Goal: Find specific page/section: Find specific page/section

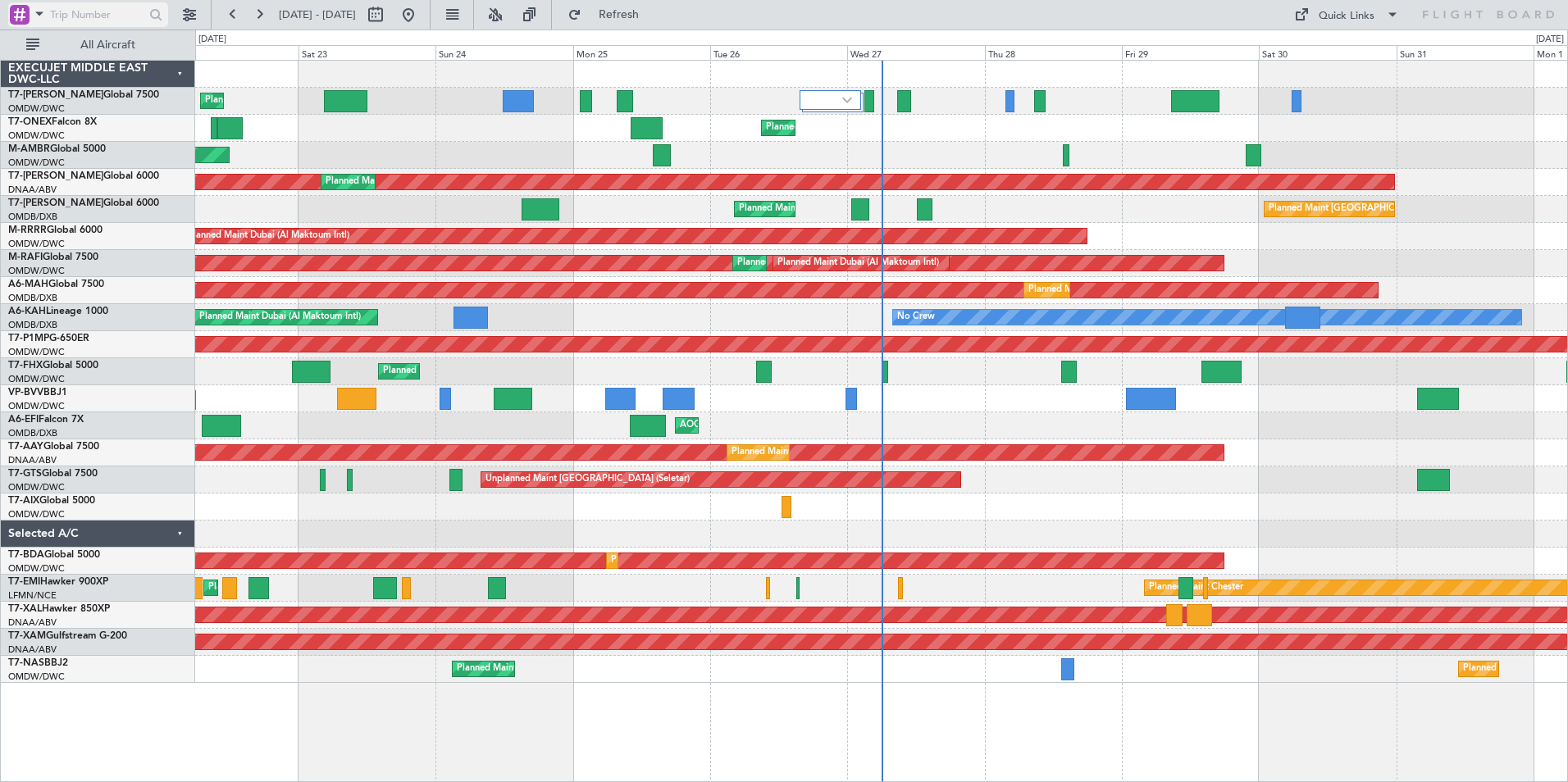
click at [42, 15] on span at bounding box center [40, 13] width 20 height 21
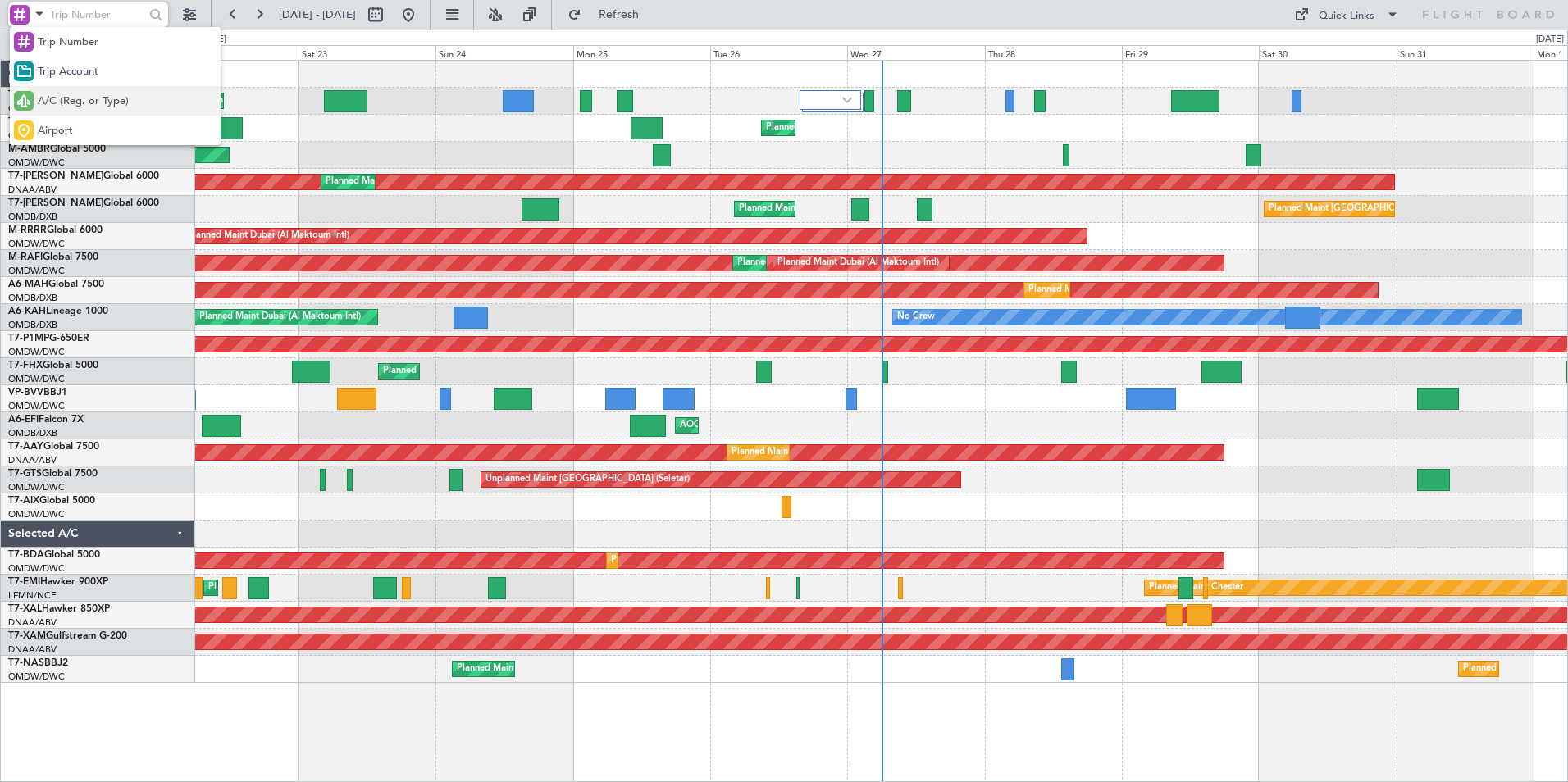
click at [68, 105] on span "A/C (Reg. or Type)" at bounding box center [83, 102] width 91 height 17
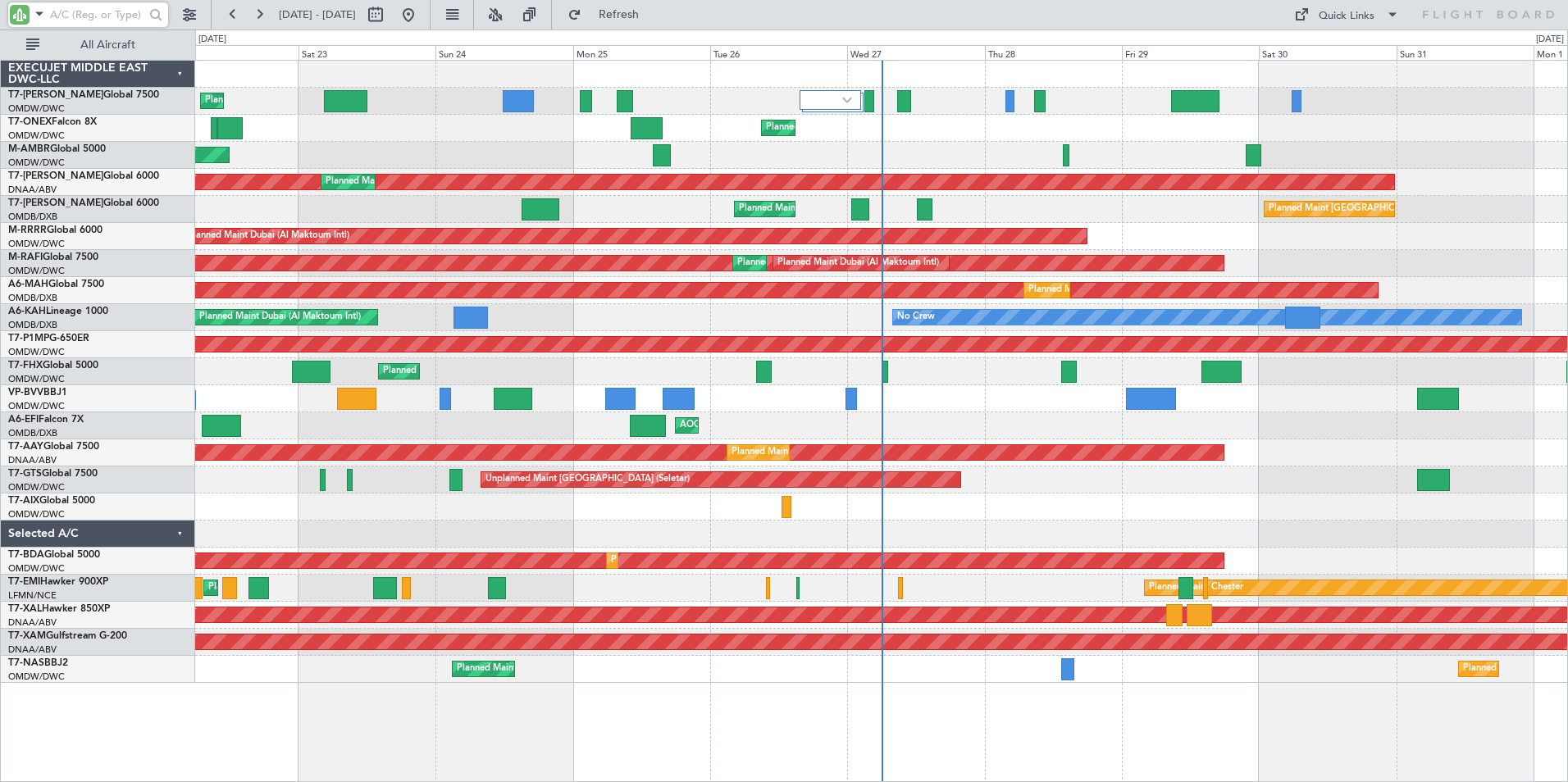
click at [86, 22] on input "text" at bounding box center [97, 15] width 95 height 25
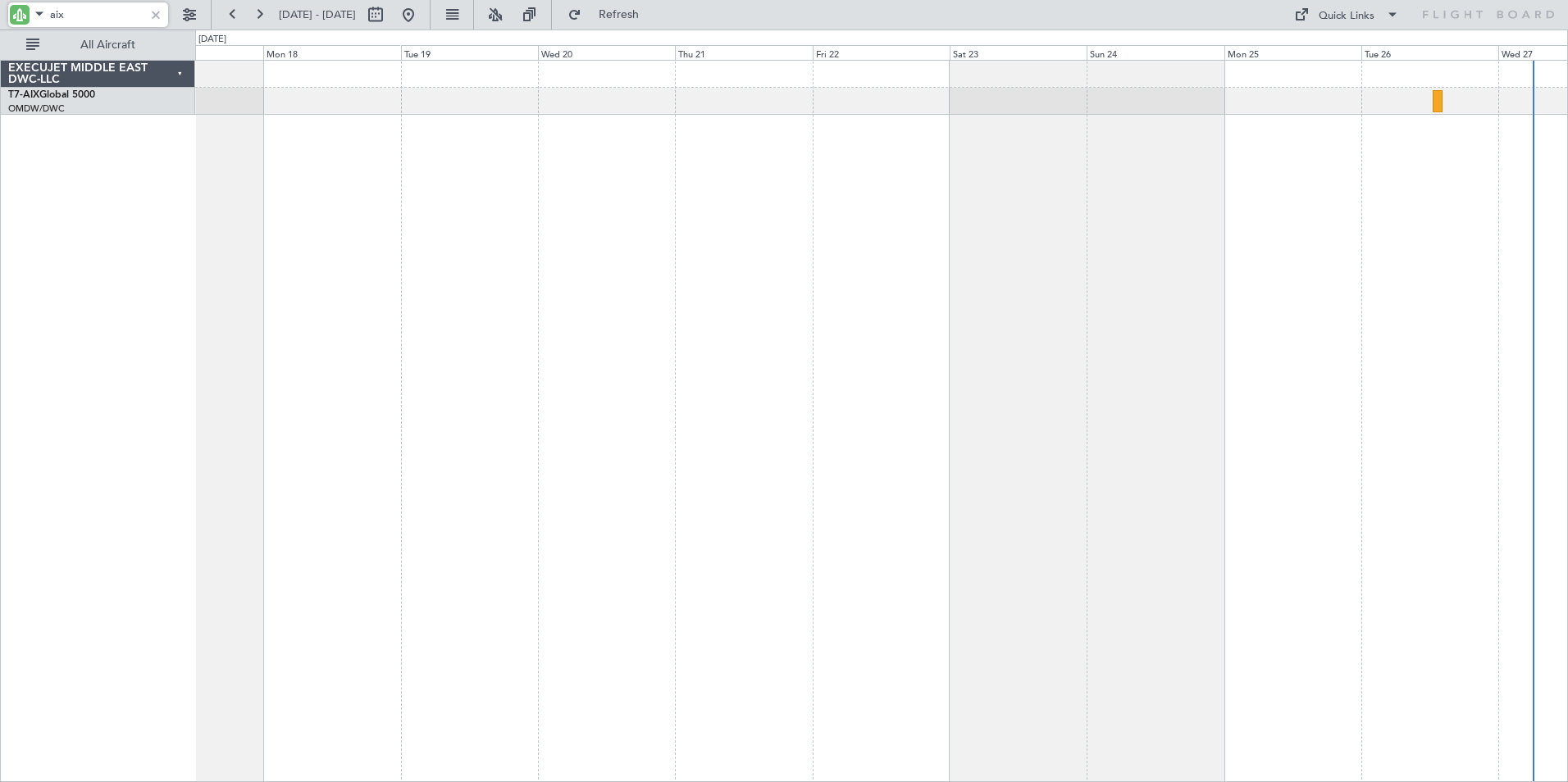
click at [1060, 291] on div at bounding box center [881, 421] width 1373 height 722
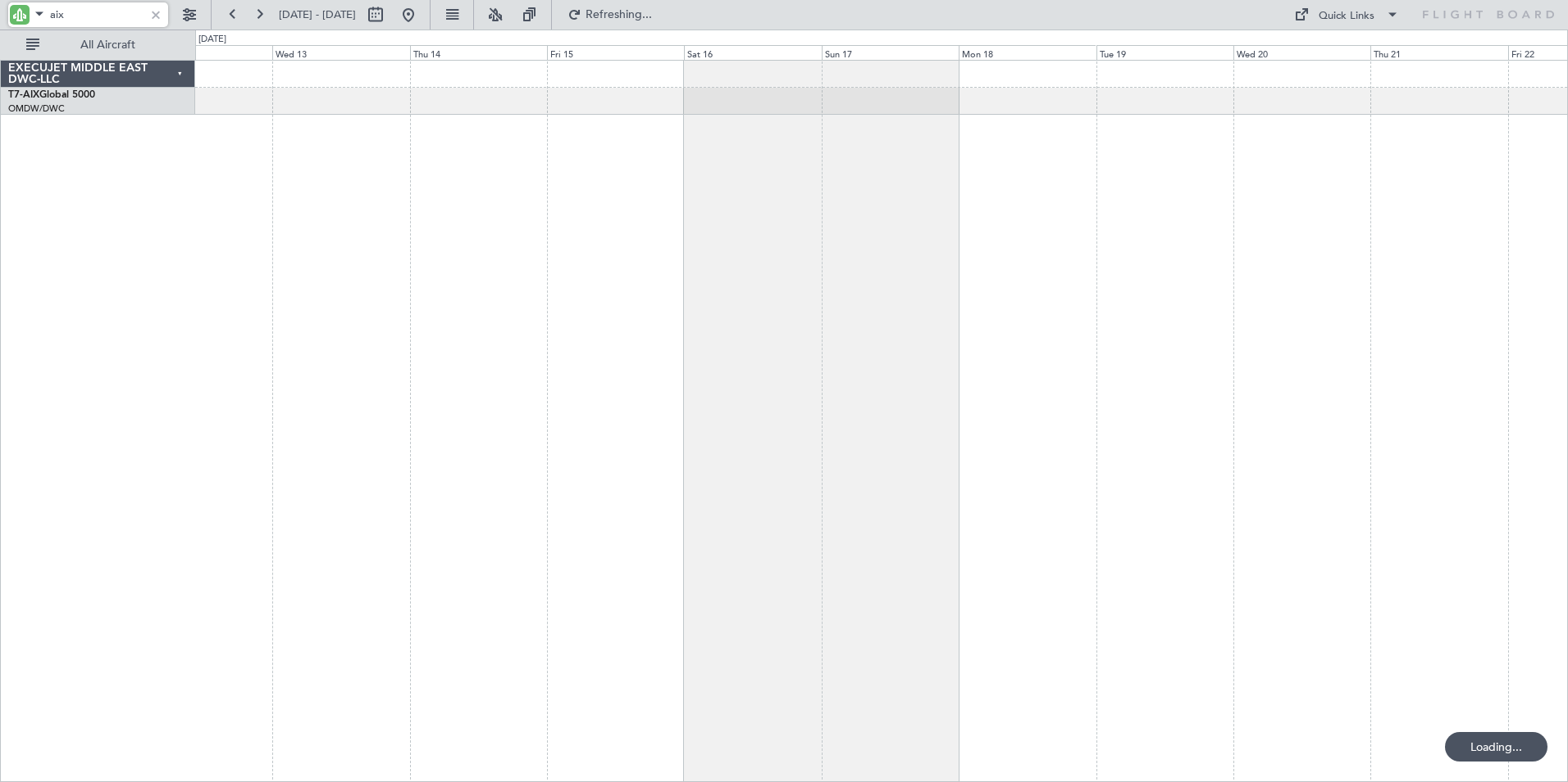
click at [1169, 333] on div at bounding box center [881, 421] width 1373 height 722
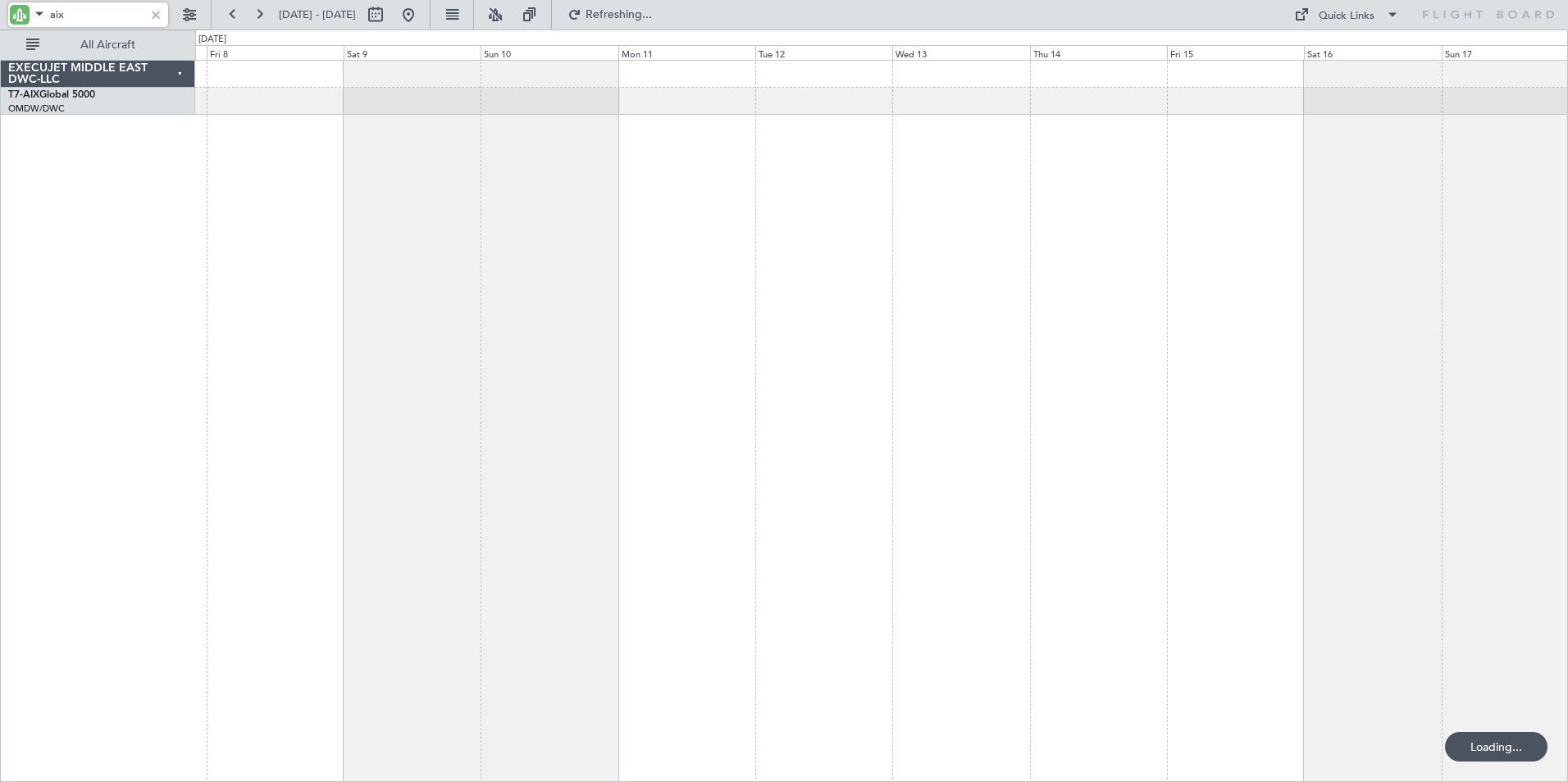
click at [1269, 339] on div at bounding box center [881, 421] width 1373 height 722
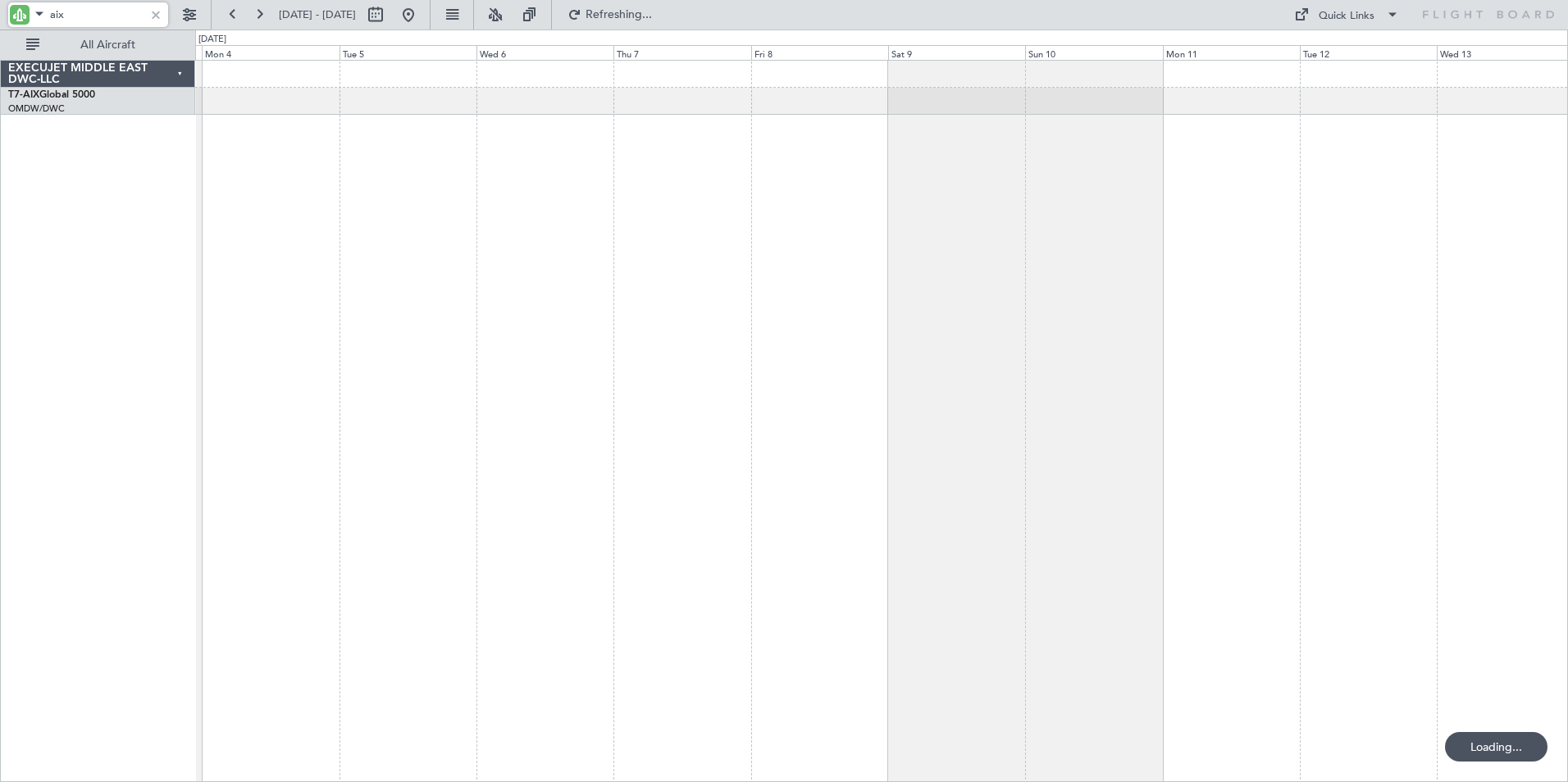
click at [1178, 369] on div at bounding box center [881, 421] width 1373 height 722
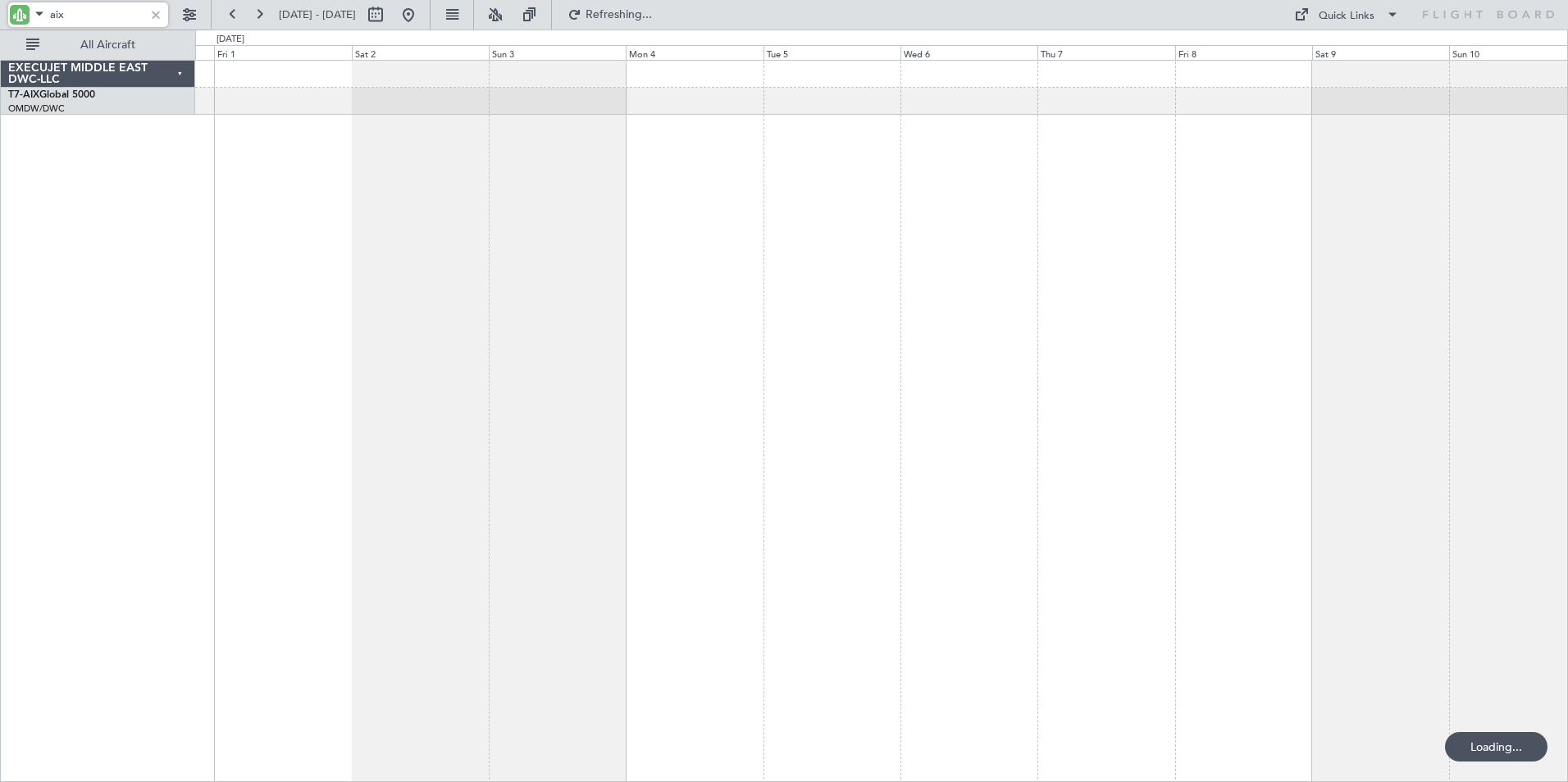
click at [1120, 423] on div at bounding box center [881, 421] width 1373 height 722
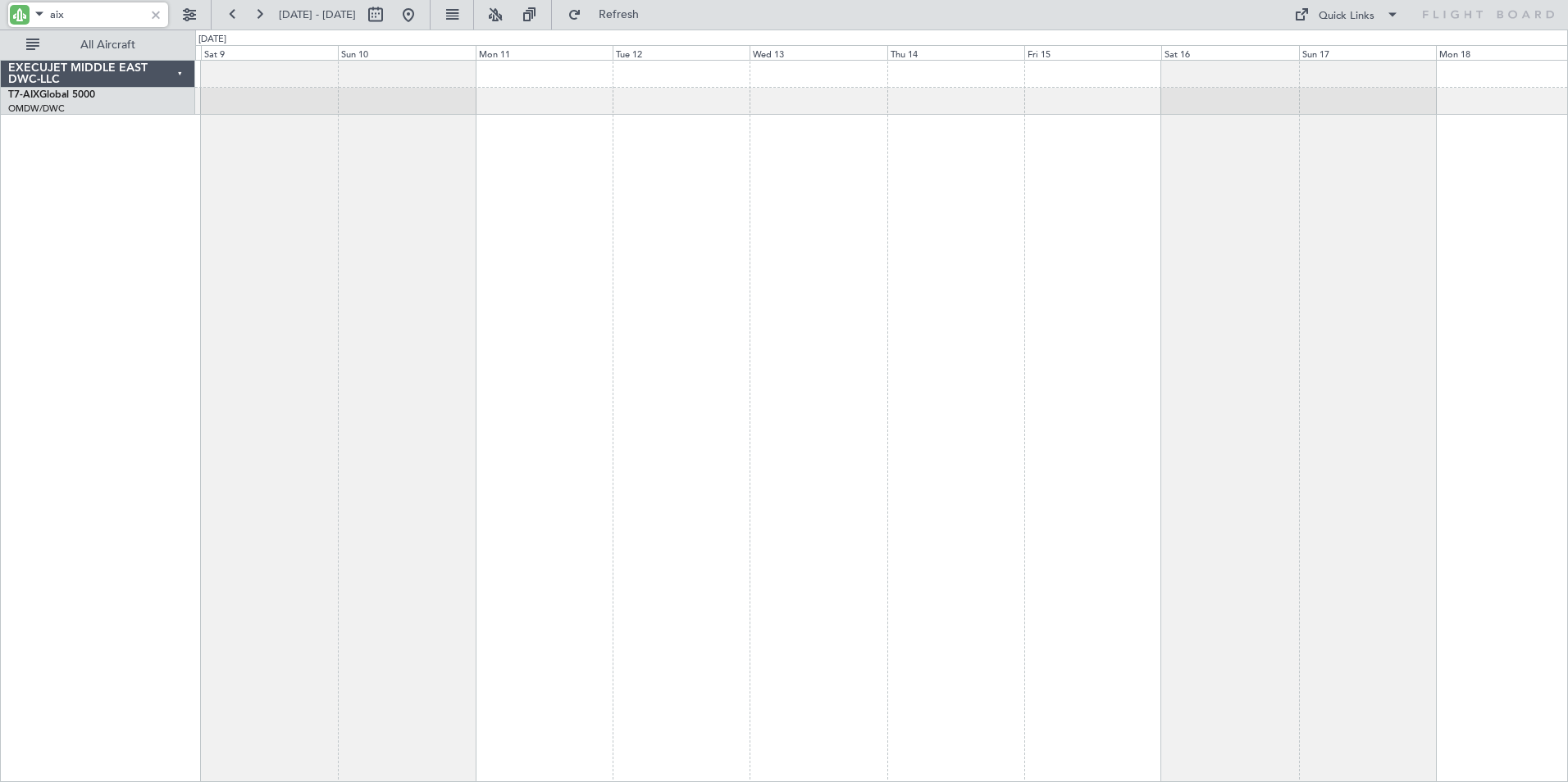
click at [377, 295] on div at bounding box center [881, 421] width 1373 height 722
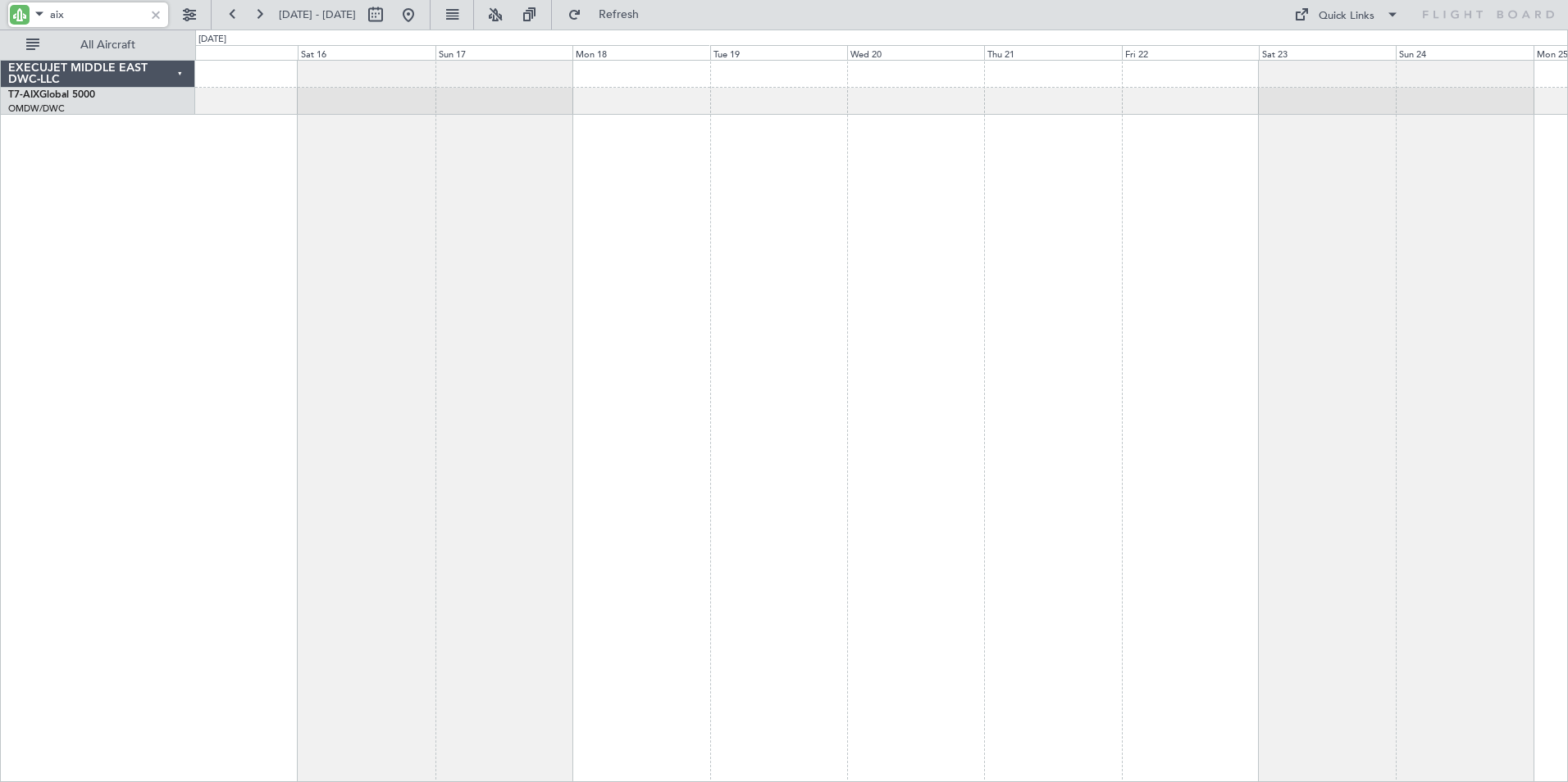
click at [431, 292] on div at bounding box center [881, 421] width 1373 height 722
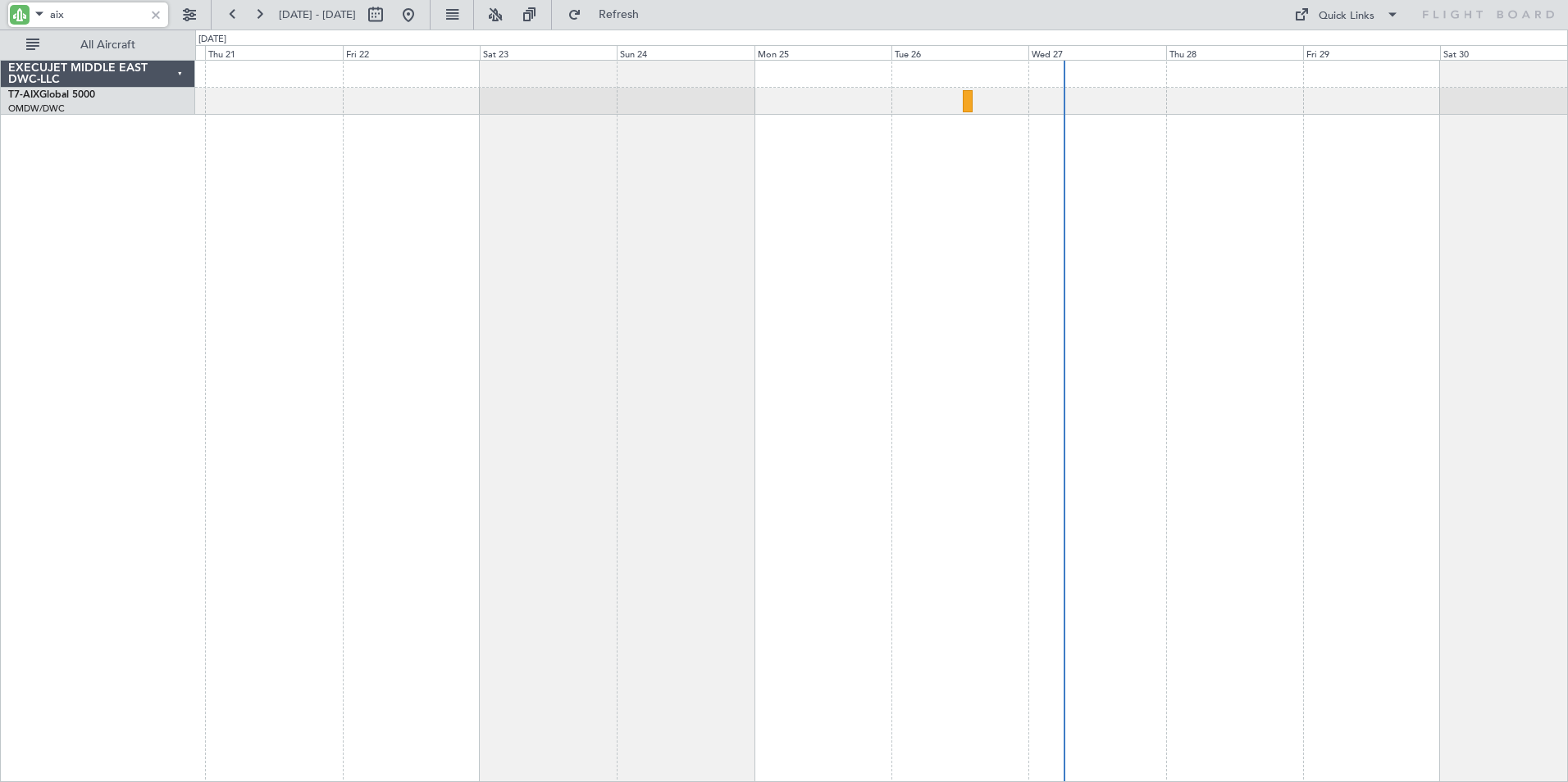
click at [349, 279] on div at bounding box center [881, 421] width 1373 height 722
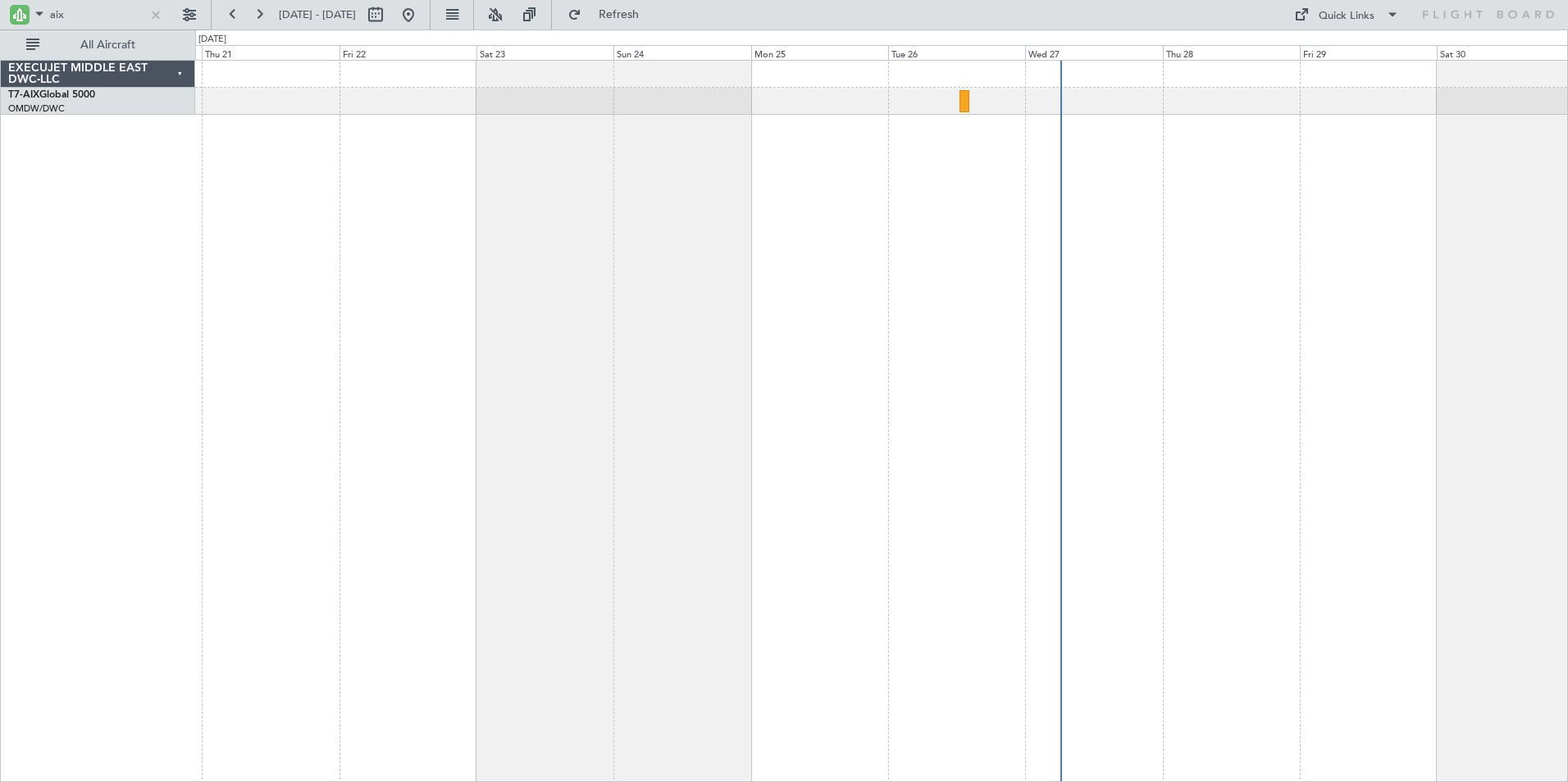
click at [1327, 482] on div at bounding box center [881, 421] width 1373 height 722
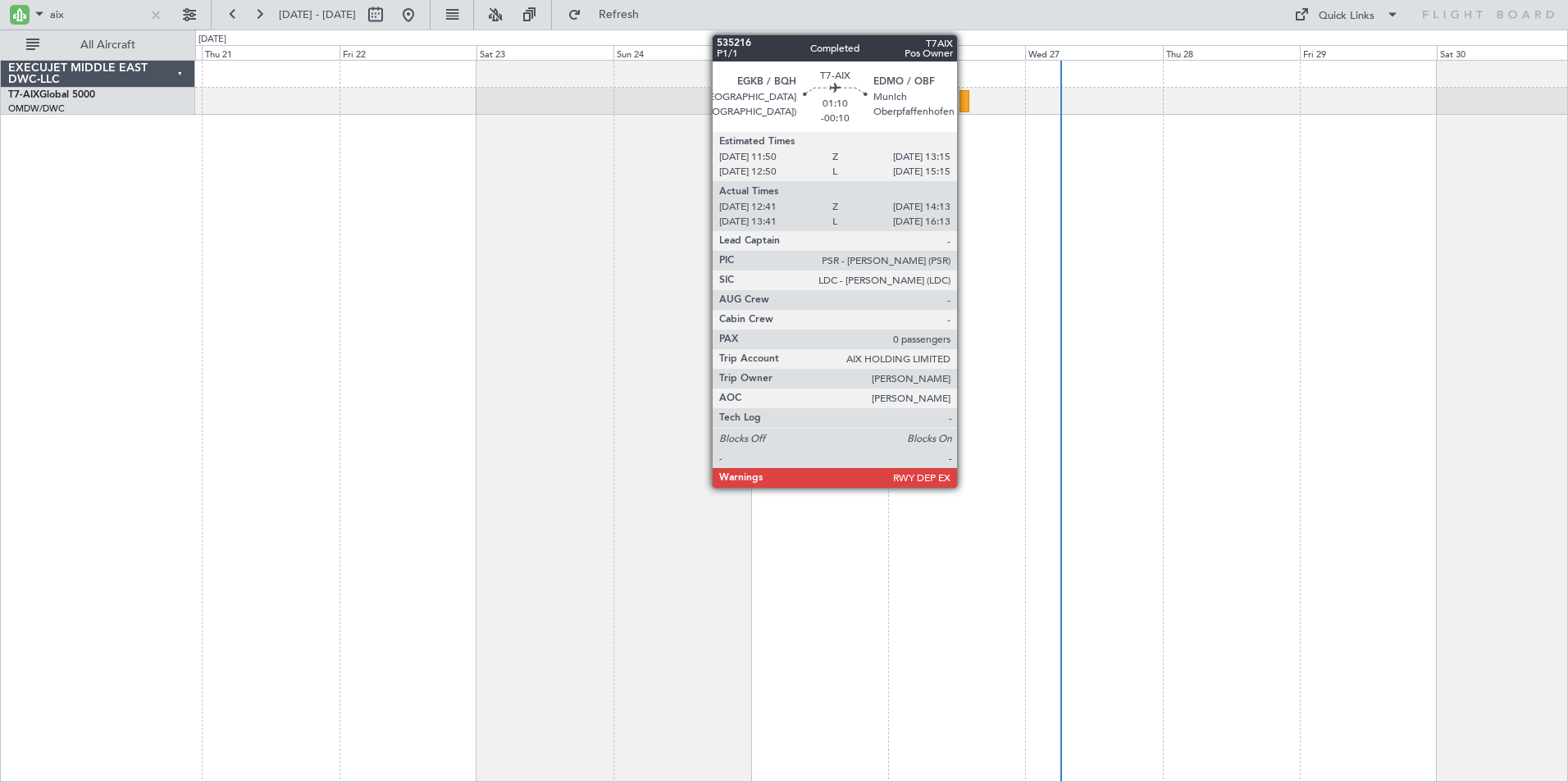
click at [964, 99] on div at bounding box center [963, 101] width 9 height 22
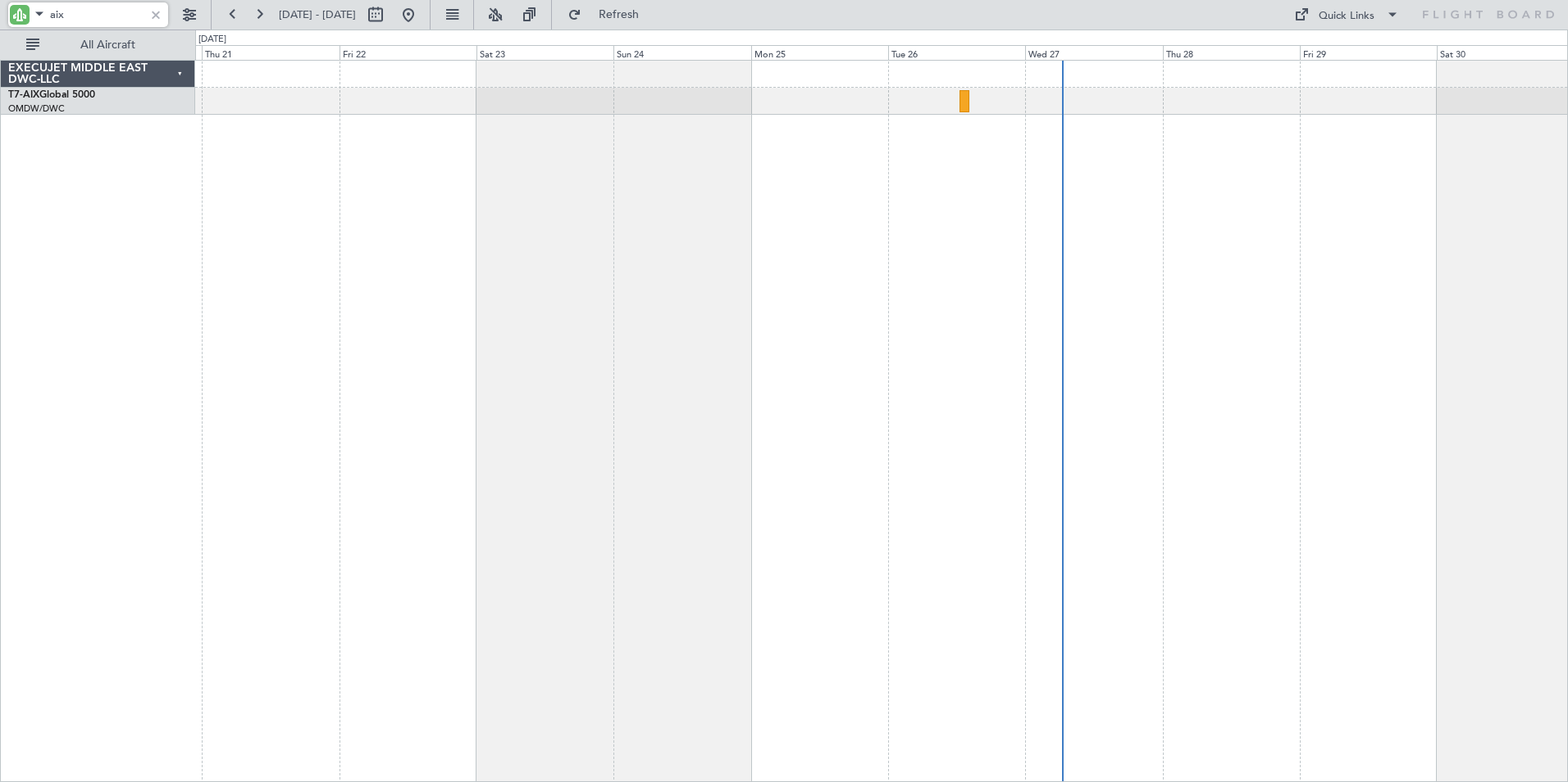
drag, startPoint x: 89, startPoint y: 20, endPoint x: -3, endPoint y: 20, distance: 92.0
click at [0, 20] on html "aix [DATE] - [DATE] Refresh Quick Links All Aircraft EXECUJET MIDDLE EAST DWC-L…" at bounding box center [784, 391] width 1568 height 782
type input "azizi"
